Goal: Find specific page/section: Find specific page/section

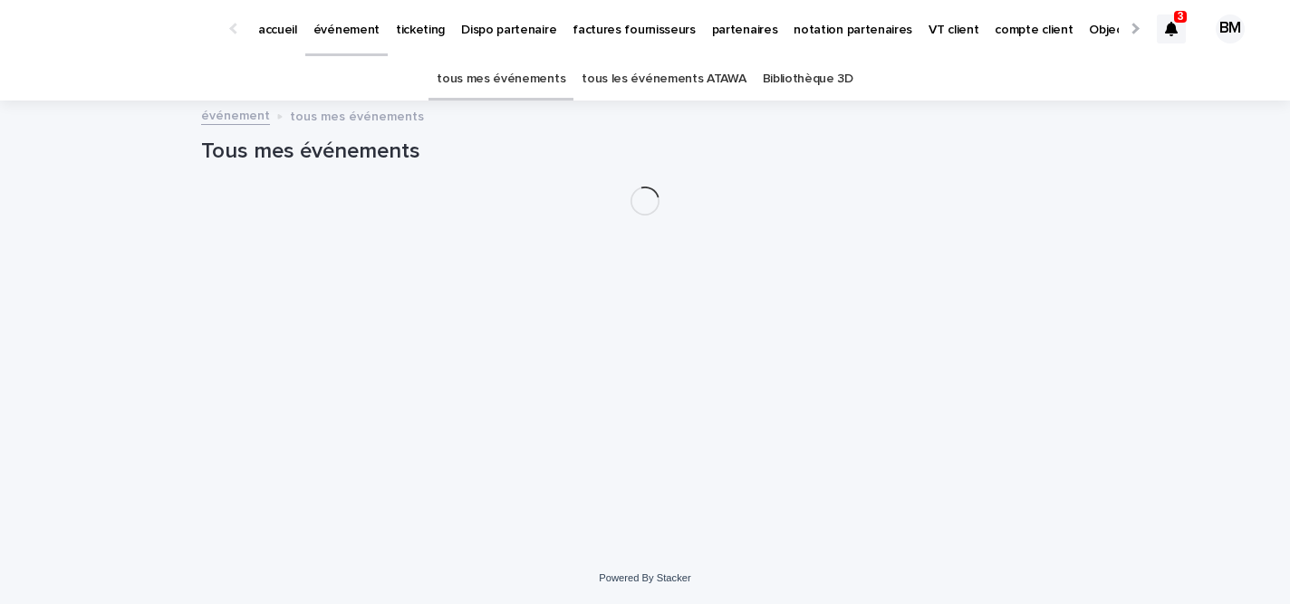
click at [631, 88] on link "tous les événements ATAWA" at bounding box center [664, 79] width 164 height 43
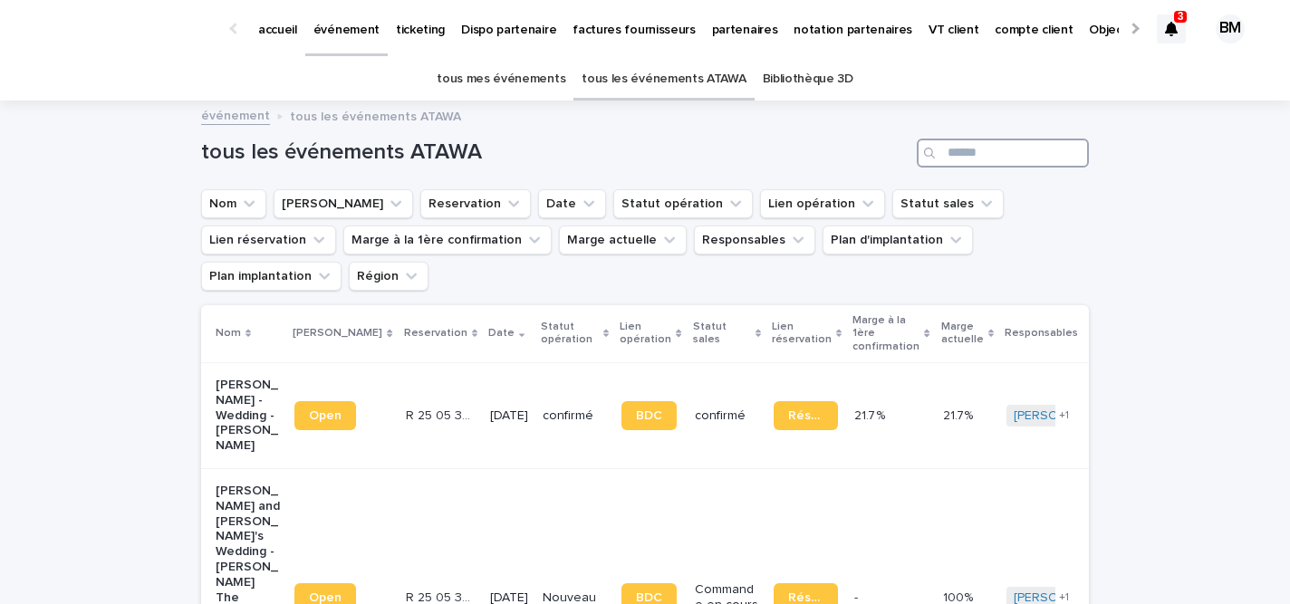
click at [968, 162] on input "Search" at bounding box center [1003, 153] width 172 height 29
paste input "**********"
type input "**********"
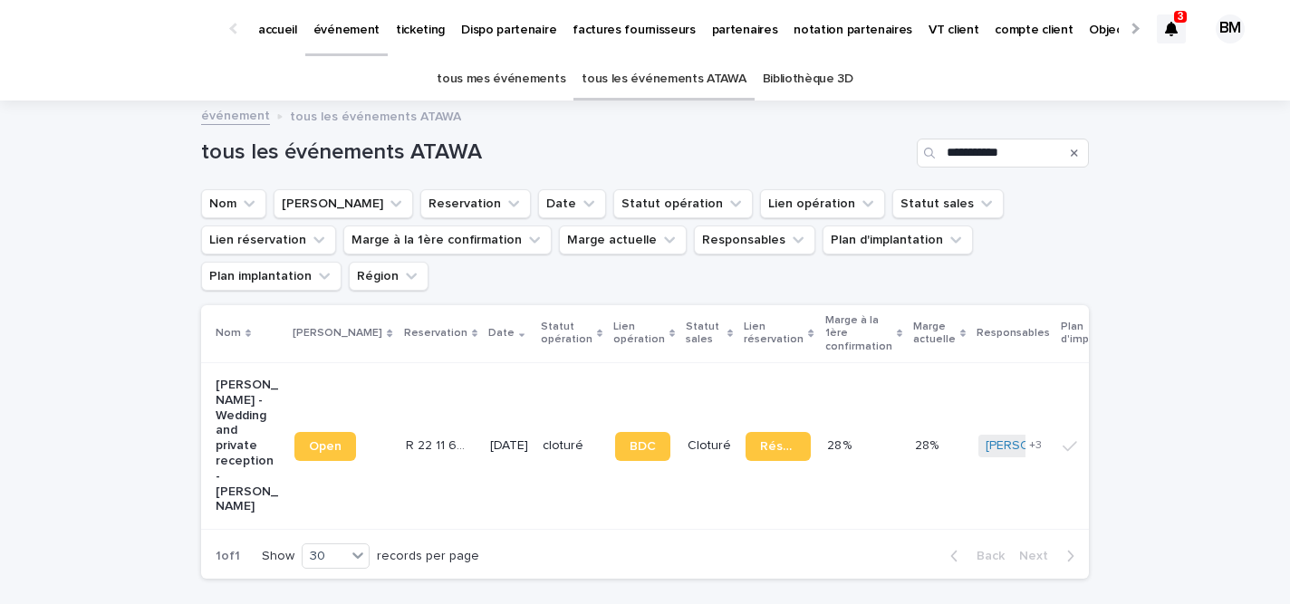
click at [483, 362] on td "[DATE]" at bounding box center [509, 445] width 53 height 167
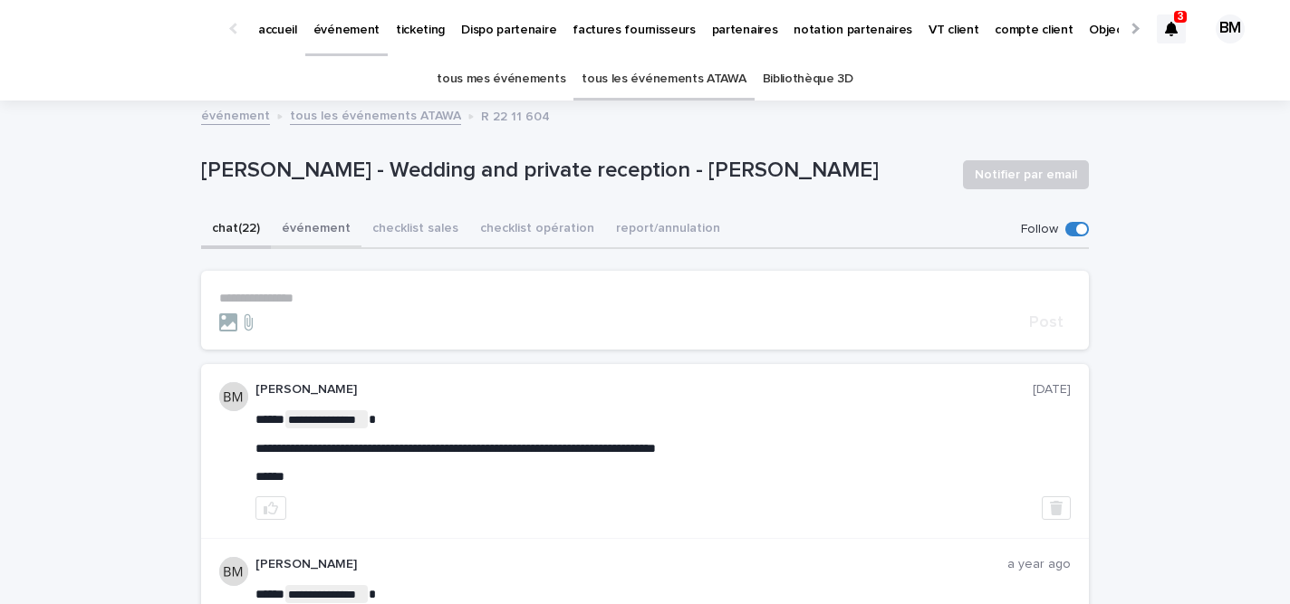
click at [331, 237] on button "événement" at bounding box center [316, 230] width 91 height 38
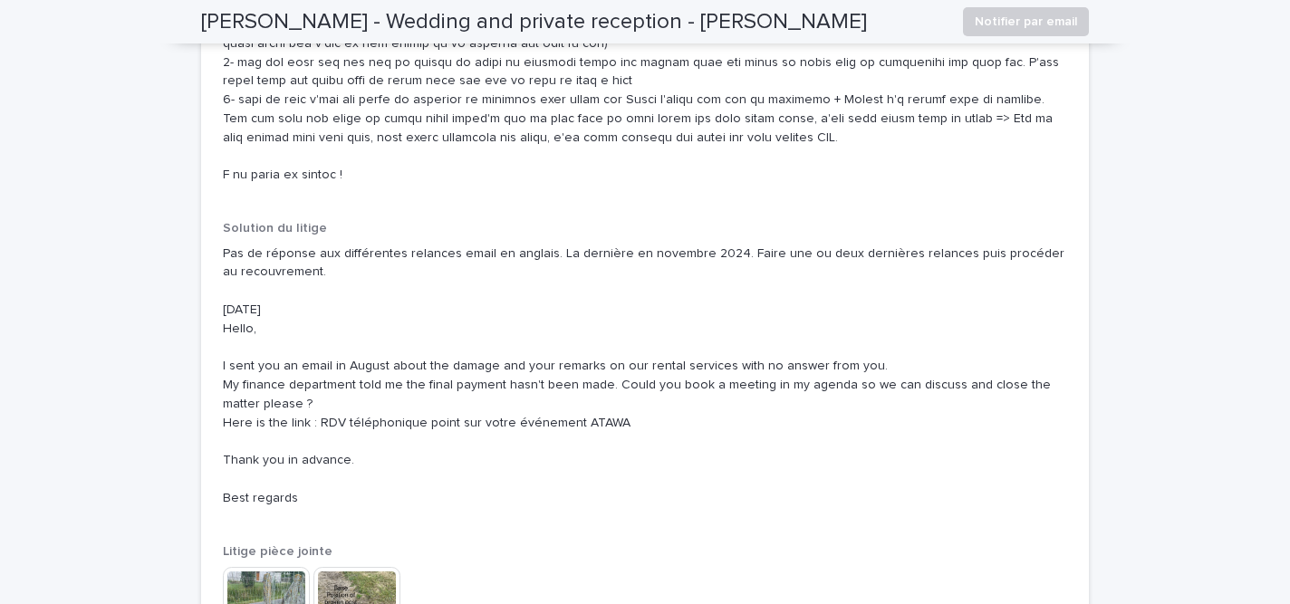
scroll to position [4673, 0]
click at [284, 564] on img at bounding box center [266, 607] width 87 height 87
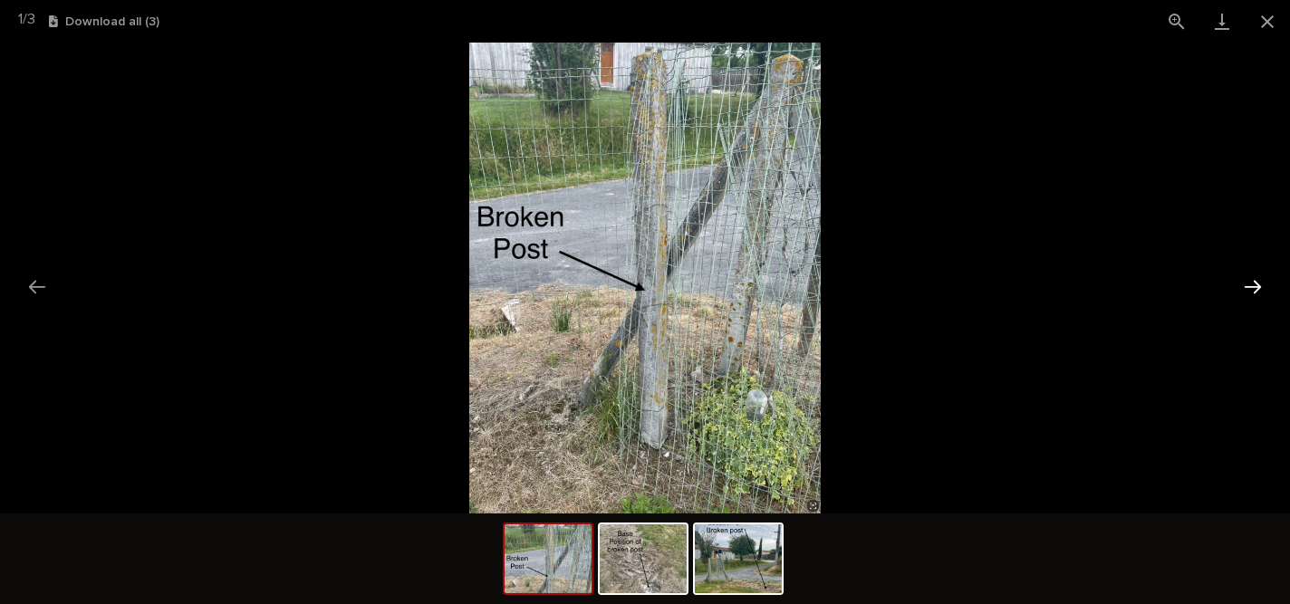
click at [1248, 279] on button "Next slide" at bounding box center [1253, 286] width 38 height 35
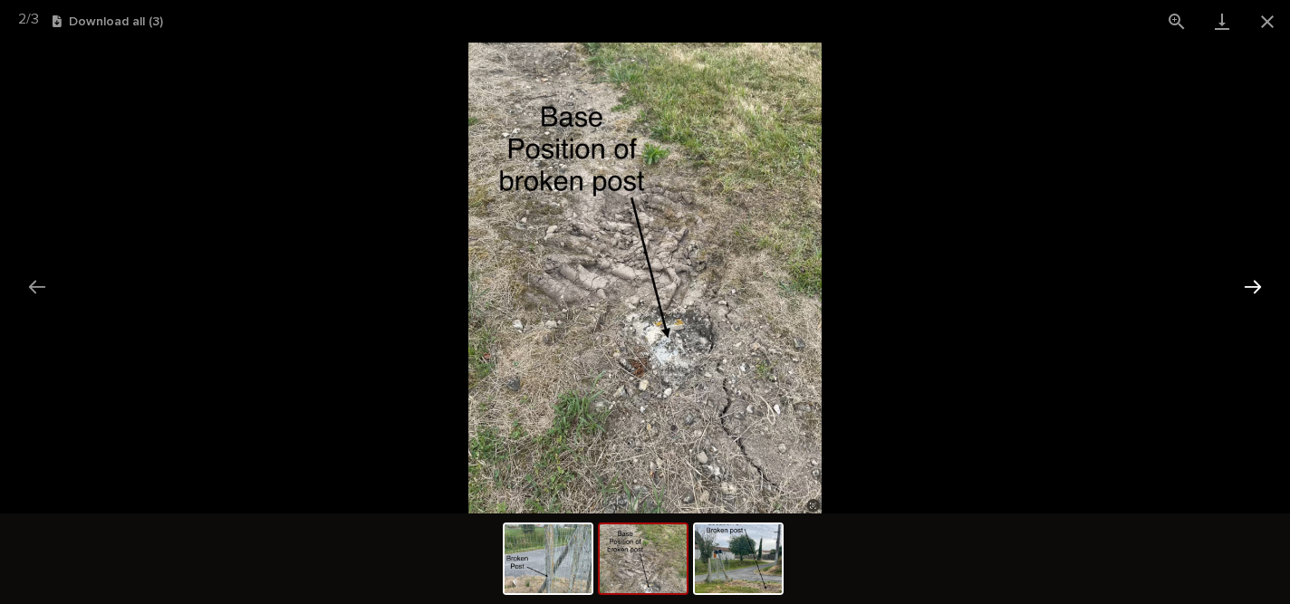
click at [1248, 279] on button "Next slide" at bounding box center [1253, 286] width 38 height 35
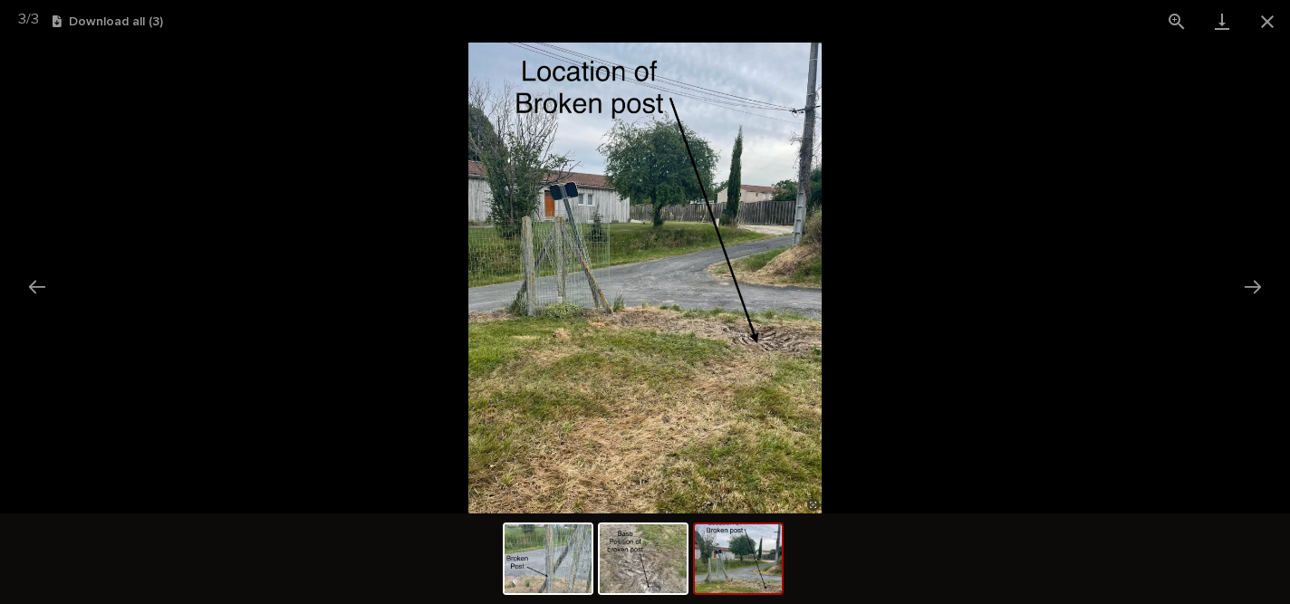
scroll to position [0, 0]
click at [1061, 295] on picture at bounding box center [645, 278] width 1290 height 471
